Goal: Transaction & Acquisition: Subscribe to service/newsletter

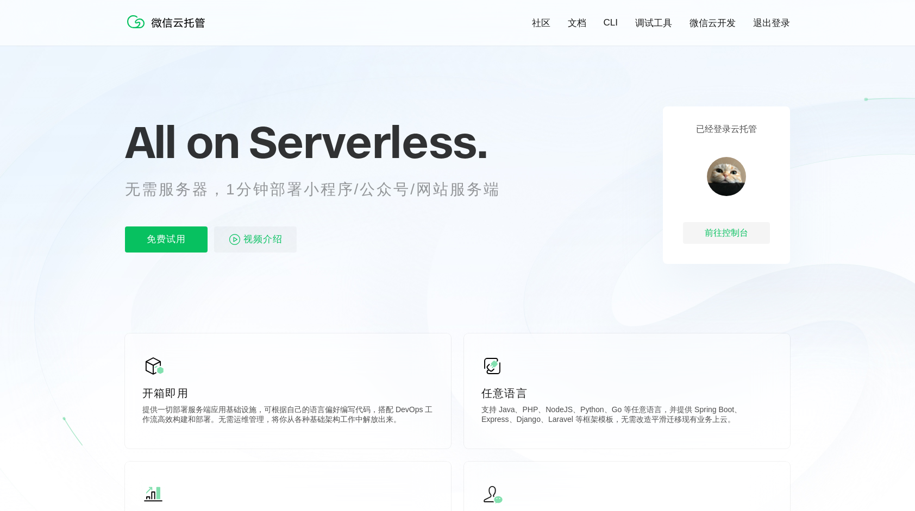
scroll to position [163, 0]
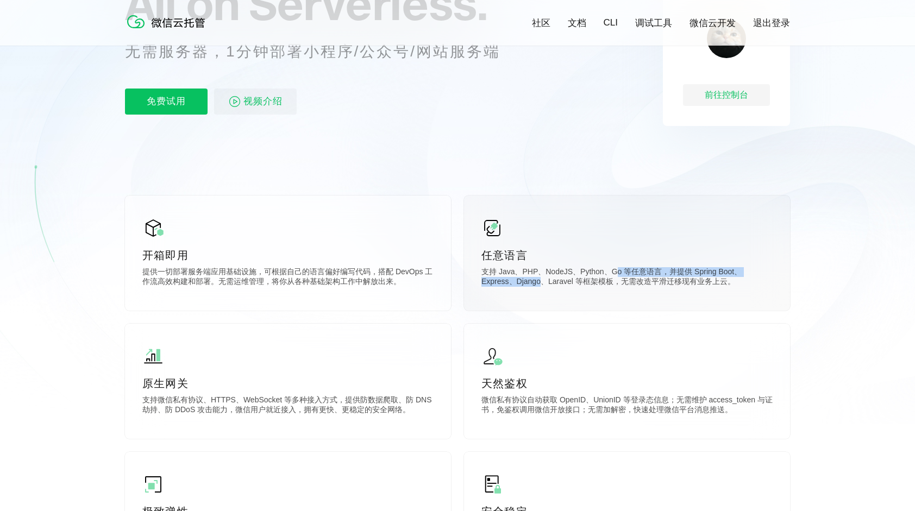
drag, startPoint x: 507, startPoint y: 281, endPoint x: 612, endPoint y: 272, distance: 104.7
click at [612, 272] on p "支持 Java、PHP、NodeJS、Python、Go 等任意语言，并提供 Spring Boot、Express、Django、Laravel 等框架模板…" at bounding box center [626, 278] width 291 height 22
drag, startPoint x: 611, startPoint y: 272, endPoint x: 597, endPoint y: 300, distance: 30.8
click at [597, 300] on div "任意语言 支持 Java、PHP、NodeJS、Python、Go 等任意语言，并提供 Spring Boot、Express、Django、Laravel …" at bounding box center [627, 253] width 326 height 115
drag, startPoint x: 586, startPoint y: 285, endPoint x: 697, endPoint y: 285, distance: 111.9
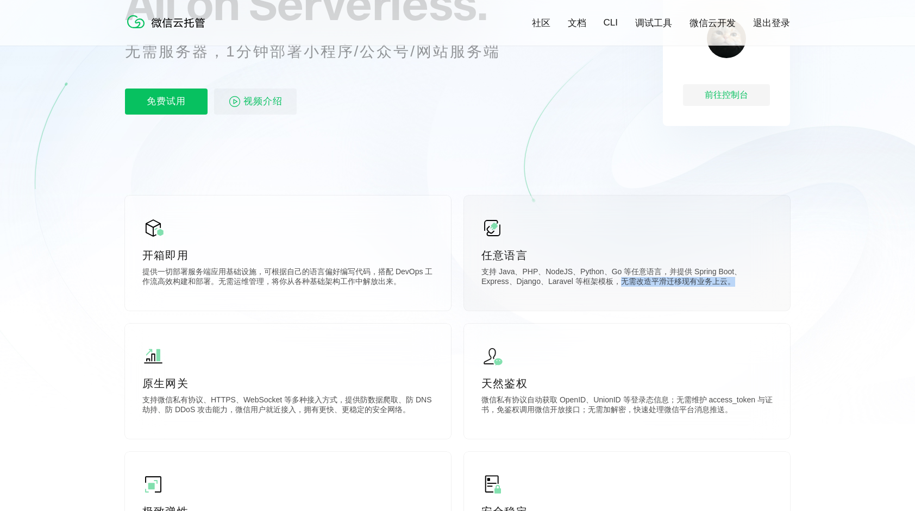
click at [697, 285] on p "支持 Java、PHP、NodeJS、Python、Go 等任意语言，并提供 Spring Boot、Express、Django、Laravel 等框架模板…" at bounding box center [626, 278] width 291 height 22
drag, startPoint x: 697, startPoint y: 285, endPoint x: 652, endPoint y: 299, distance: 47.8
click at [652, 299] on div "任意语言 支持 Java、PHP、NodeJS、Python、Go 等任意语言，并提供 Spring Boot、Express、Django、Laravel …" at bounding box center [627, 253] width 326 height 115
click at [610, 290] on div "任意语言 支持 Java、PHP、NodeJS、Python、Go 等任意语言，并提供 Spring Boot、Express、Django、Laravel …" at bounding box center [627, 253] width 326 height 115
drag, startPoint x: 485, startPoint y: 274, endPoint x: 713, endPoint y: 284, distance: 227.8
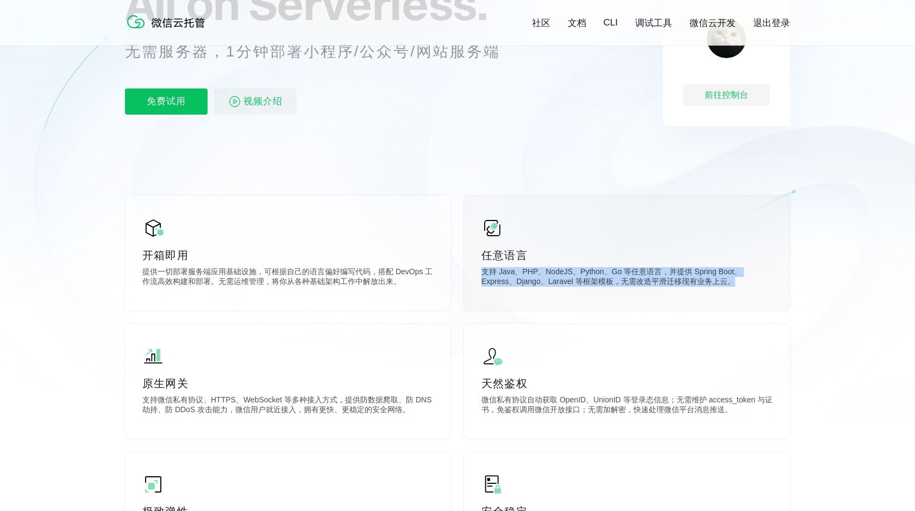
click at [713, 284] on div "任意语言 支持 Java、PHP、NodeJS、Python、Go 等任意语言，并提供 Spring Boot、Express、Django、Laravel …" at bounding box center [627, 253] width 326 height 115
drag, startPoint x: 713, startPoint y: 284, endPoint x: 610, endPoint y: 312, distance: 105.9
click at [622, 311] on div "任意语言 支持 Java、PHP、NodeJS、Python、Go 等任意语言，并提供 Spring Boot、Express、Django、Laravel …" at bounding box center [627, 253] width 326 height 115
click at [567, 306] on div "任意语言 支持 Java、PHP、NodeJS、Python、Go 等任意语言，并提供 Spring Boot、Express、Django、Laravel …" at bounding box center [627, 253] width 326 height 115
click at [519, 305] on div "任意语言 支持 Java、PHP、NodeJS、Python、Go 等任意语言，并提供 Spring Boot、Express、Django、Laravel …" at bounding box center [627, 253] width 326 height 115
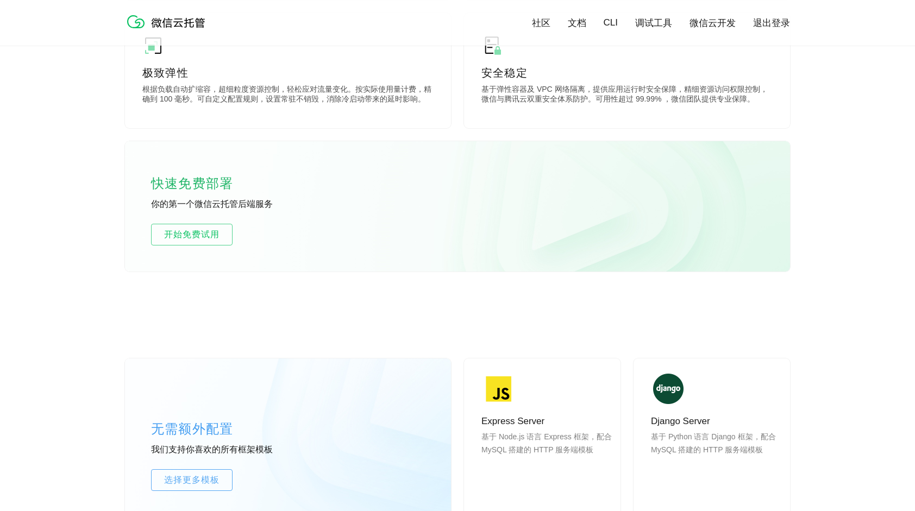
scroll to position [597, 0]
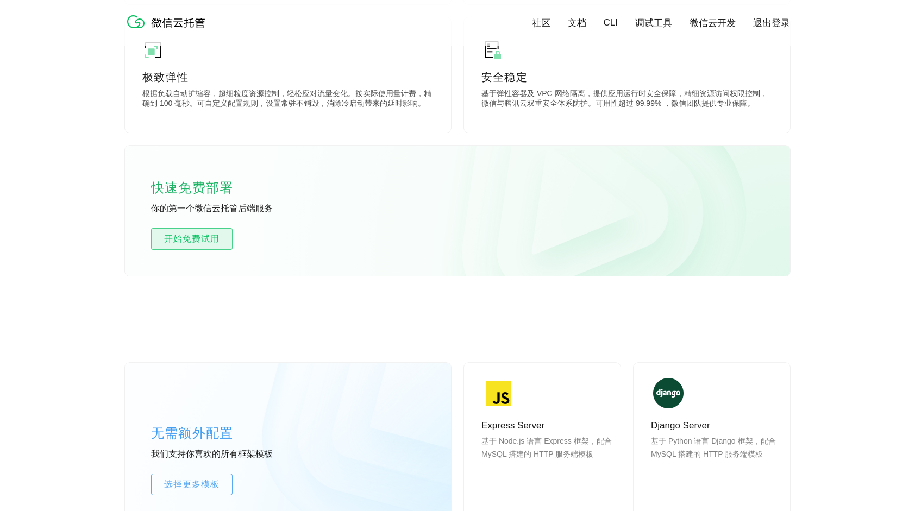
click at [196, 241] on span "开始免费试用" at bounding box center [192, 238] width 80 height 13
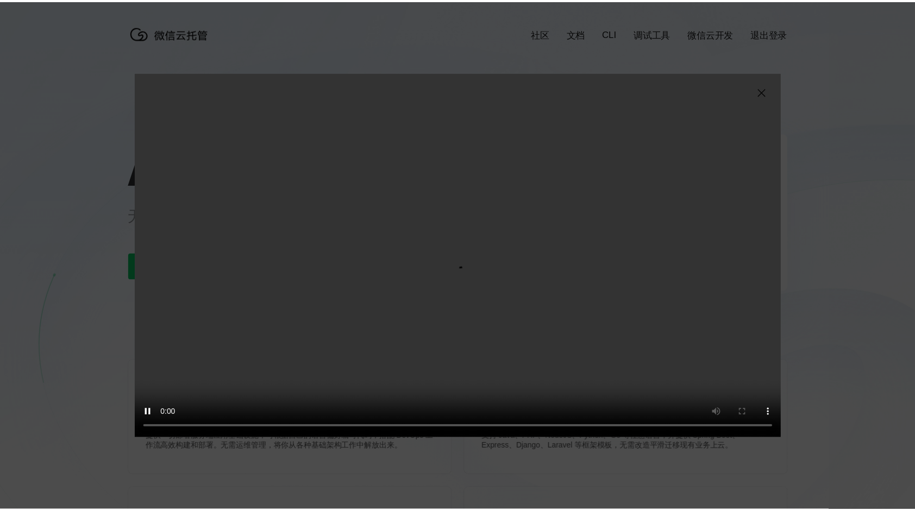
scroll to position [0, 1931]
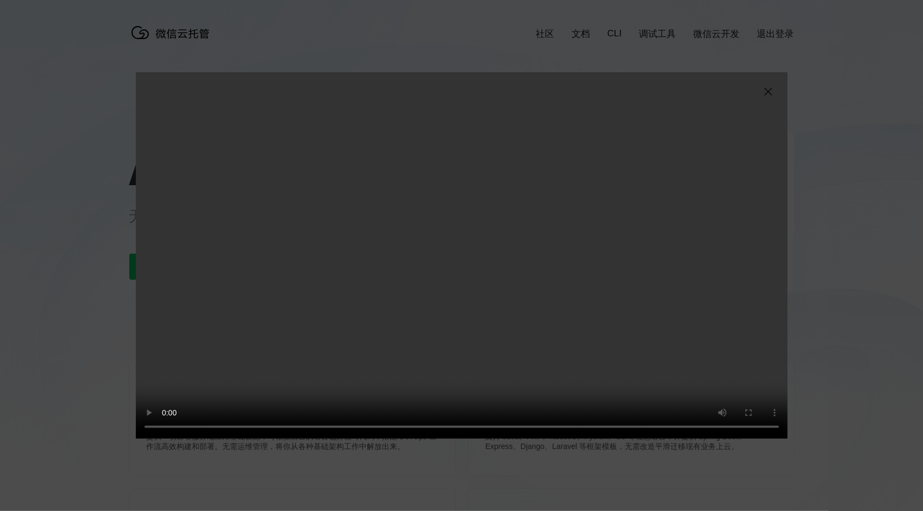
click at [770, 96] on img at bounding box center [767, 91] width 13 height 13
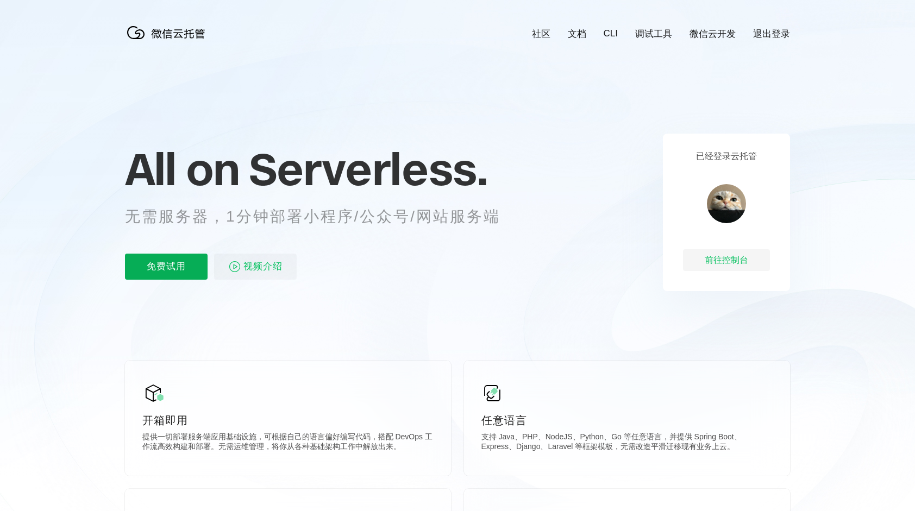
click at [165, 272] on p "免费试用" at bounding box center [166, 267] width 83 height 26
